Goal: Task Accomplishment & Management: Manage account settings

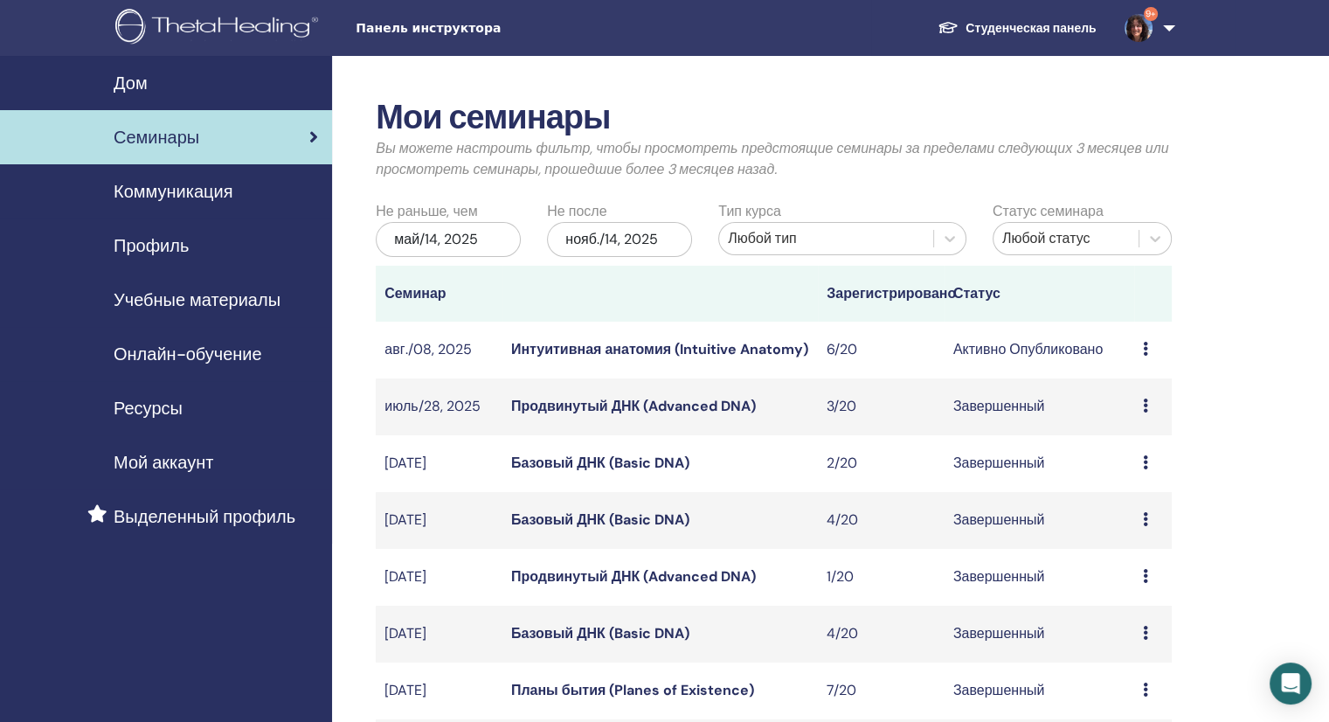
click at [1143, 353] on icon at bounding box center [1145, 349] width 5 height 14
click at [1148, 420] on link "Участники" at bounding box center [1131, 420] width 66 height 18
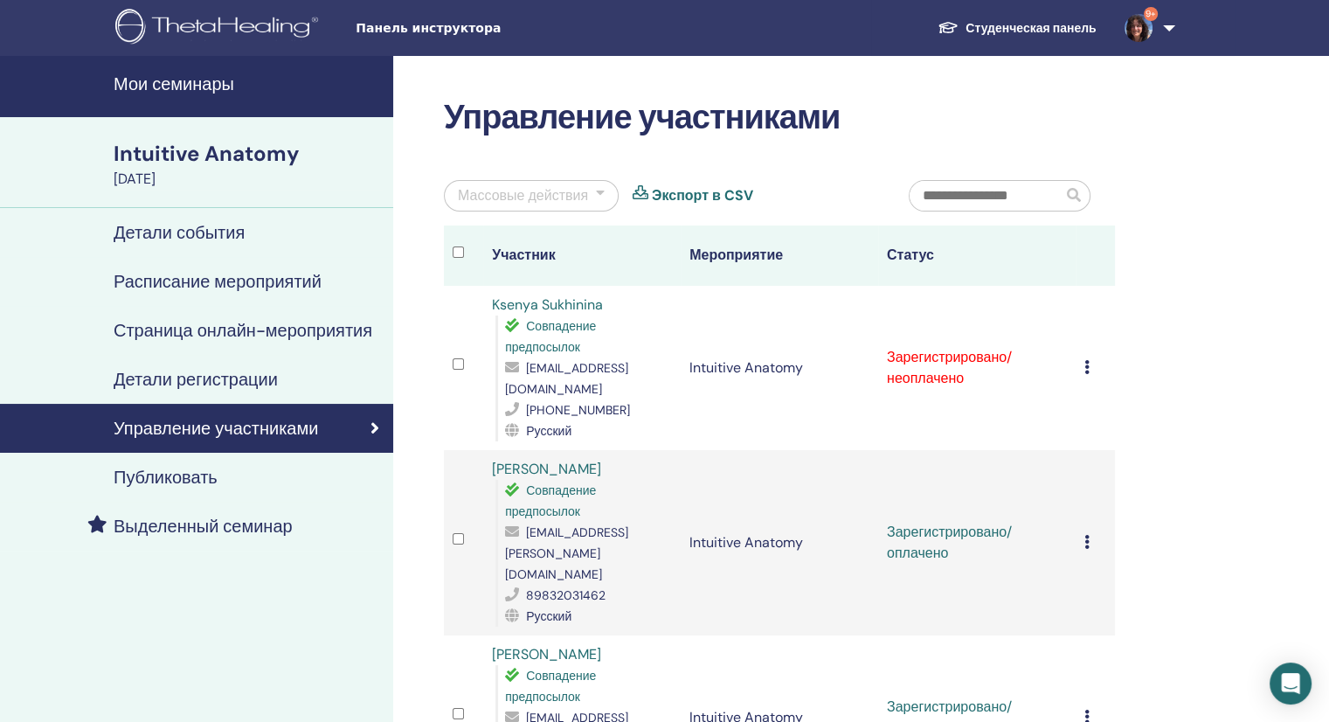
click at [1084, 360] on icon at bounding box center [1086, 367] width 5 height 14
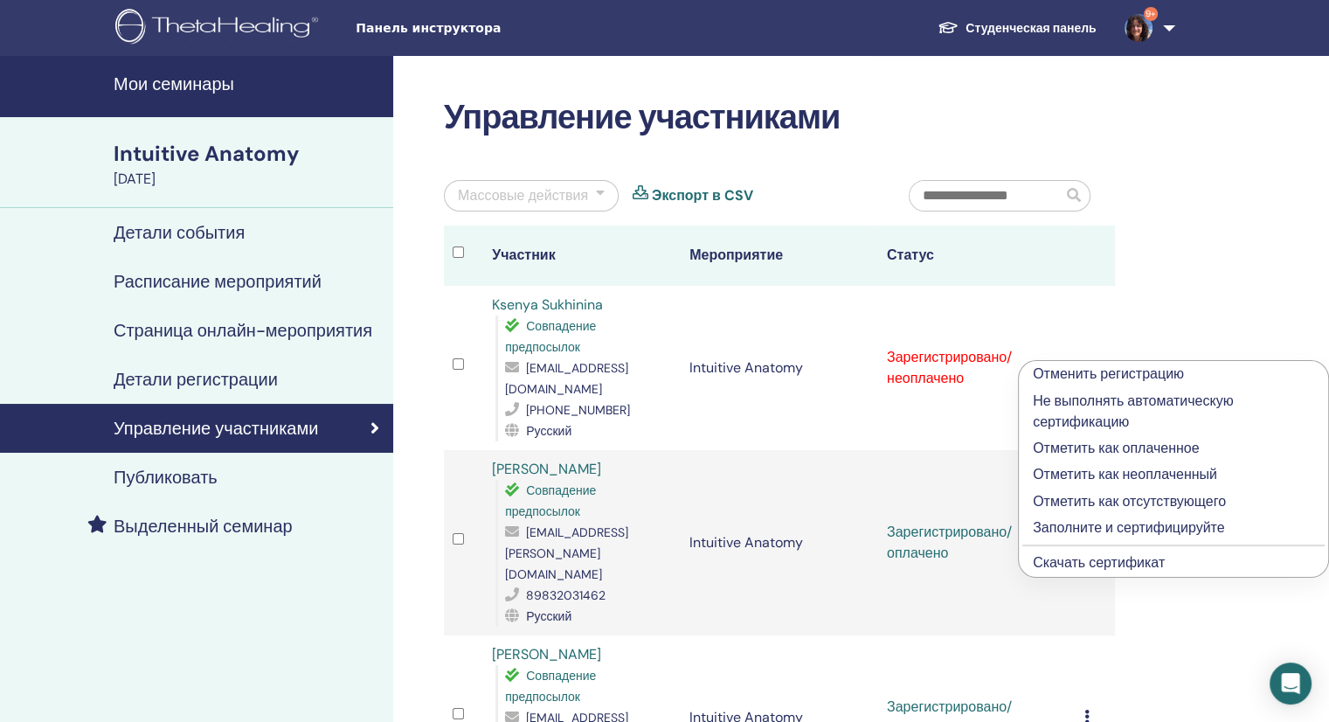
click at [1171, 441] on p "Отметить как оплаченное" at bounding box center [1172, 448] width 281 height 21
